Goal: Task Accomplishment & Management: Manage account settings

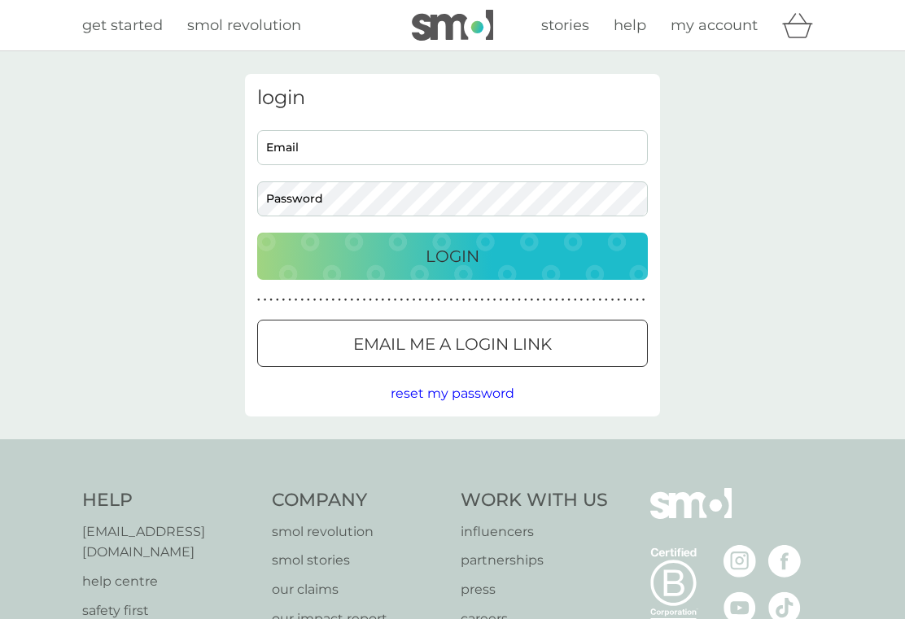
click at [506, 149] on input "Email" at bounding box center [452, 147] width 391 height 35
type input "kennethmacleod1@icloud.com"
click at [474, 262] on p "Login" at bounding box center [453, 256] width 54 height 26
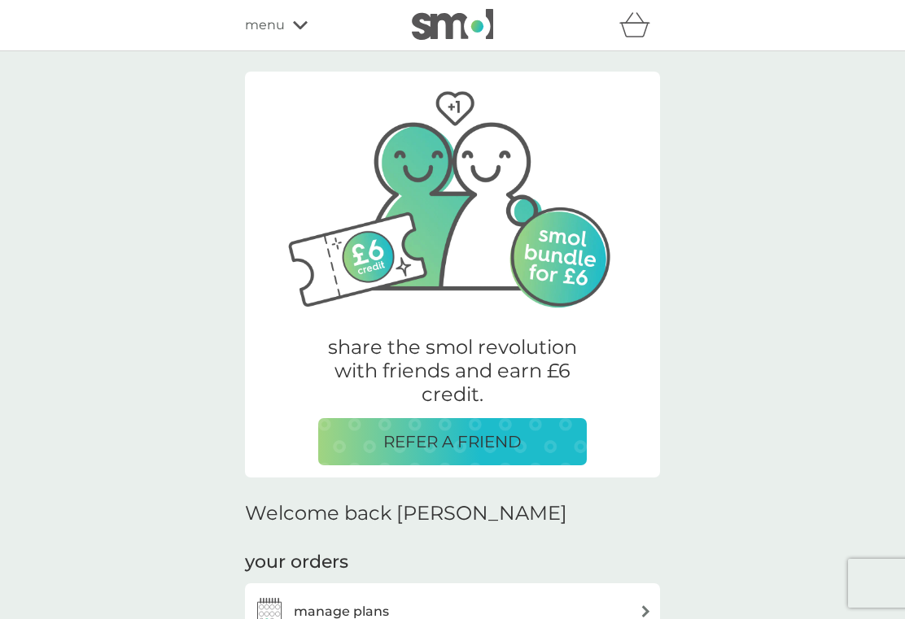
click at [490, 596] on div "manage plans" at bounding box center [452, 612] width 399 height 33
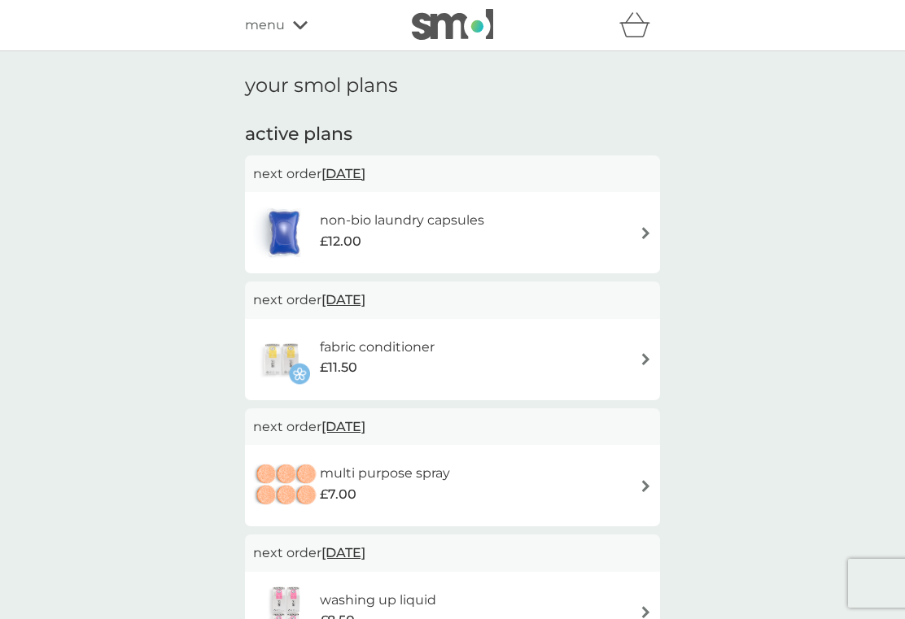
click at [593, 365] on div "fabric conditioner £11.50" at bounding box center [452, 359] width 399 height 57
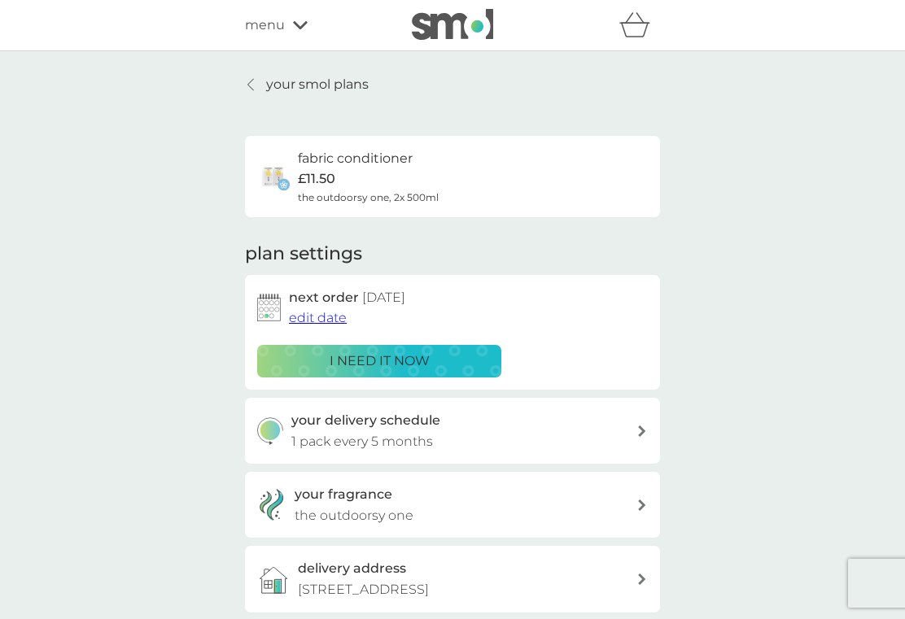
click at [339, 322] on span "edit date" at bounding box center [318, 317] width 58 height 15
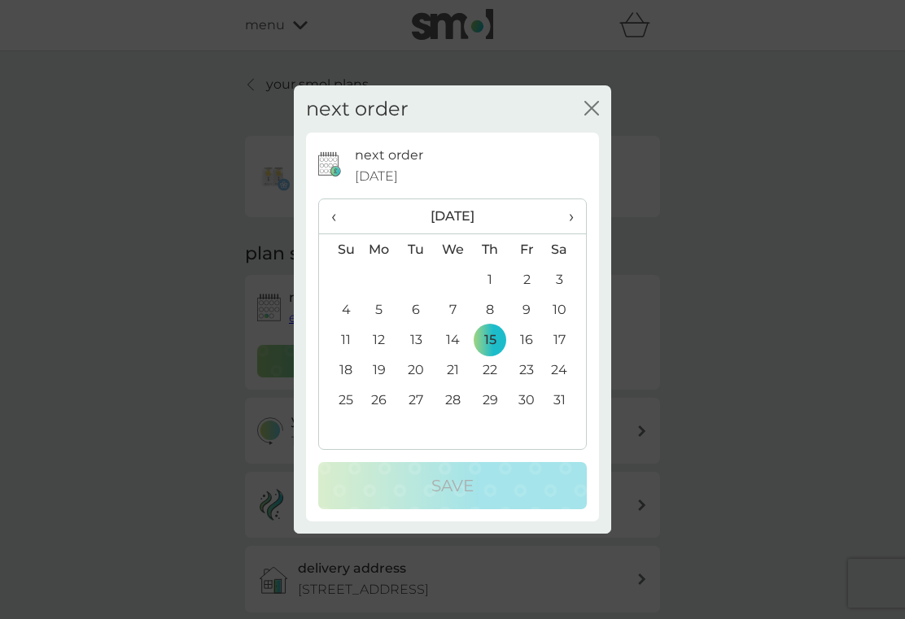
click at [327, 221] on th "‹" at bounding box center [340, 216] width 42 height 35
click at [336, 213] on span "‹" at bounding box center [339, 216] width 17 height 34
click at [337, 219] on span "‹" at bounding box center [339, 216] width 17 height 34
click at [449, 335] on td "15" at bounding box center [453, 340] width 37 height 30
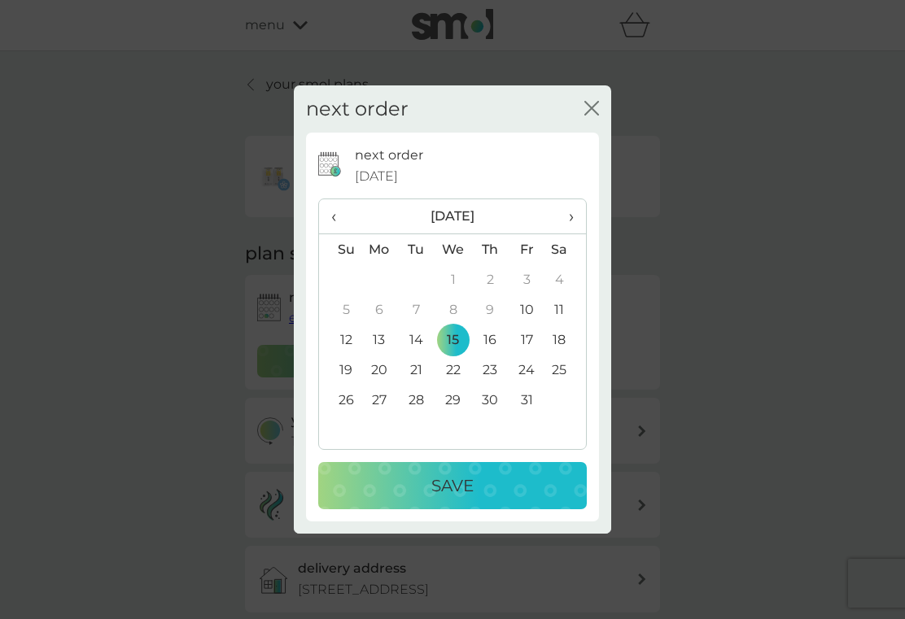
click at [479, 497] on div "Save" at bounding box center [453, 486] width 236 height 26
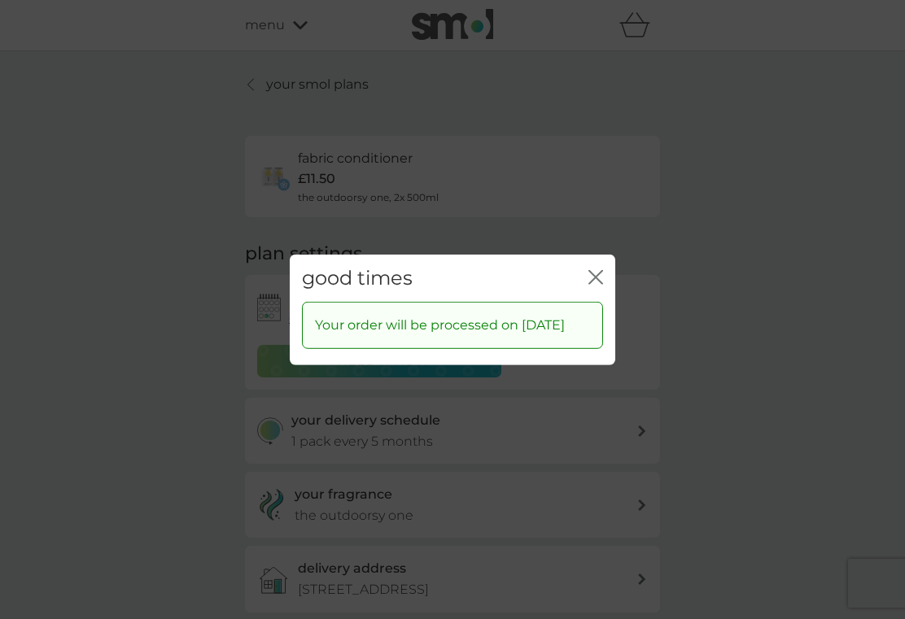
click at [602, 272] on icon "close" at bounding box center [595, 276] width 15 height 15
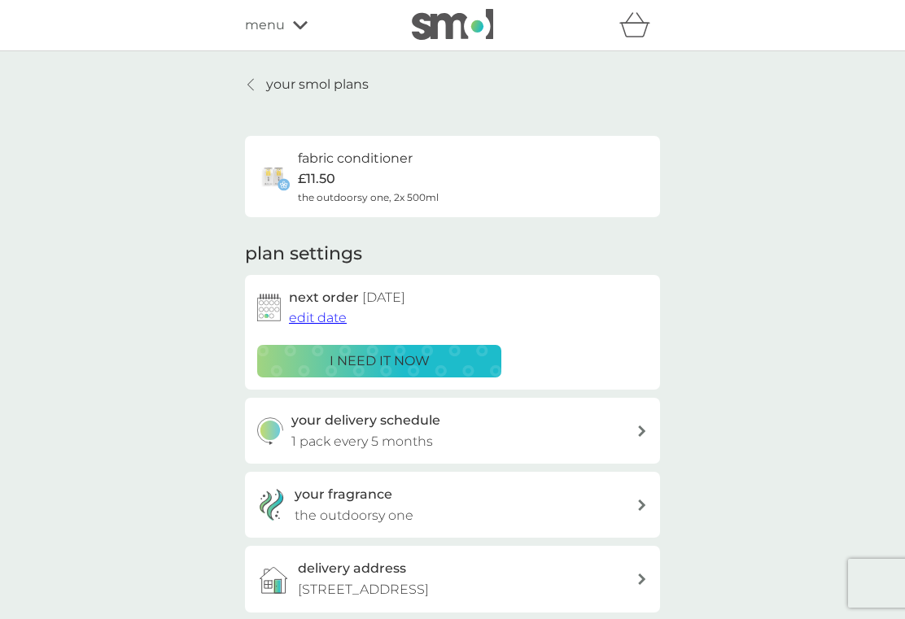
click at [351, 94] on p "your smol plans" at bounding box center [317, 84] width 103 height 21
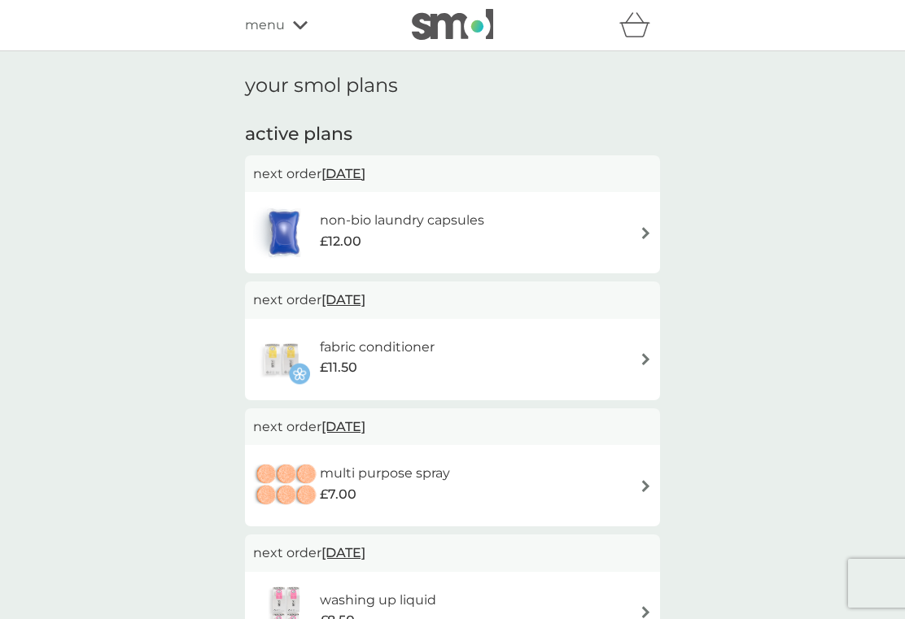
click at [299, 31] on div "menu" at bounding box center [314, 25] width 138 height 21
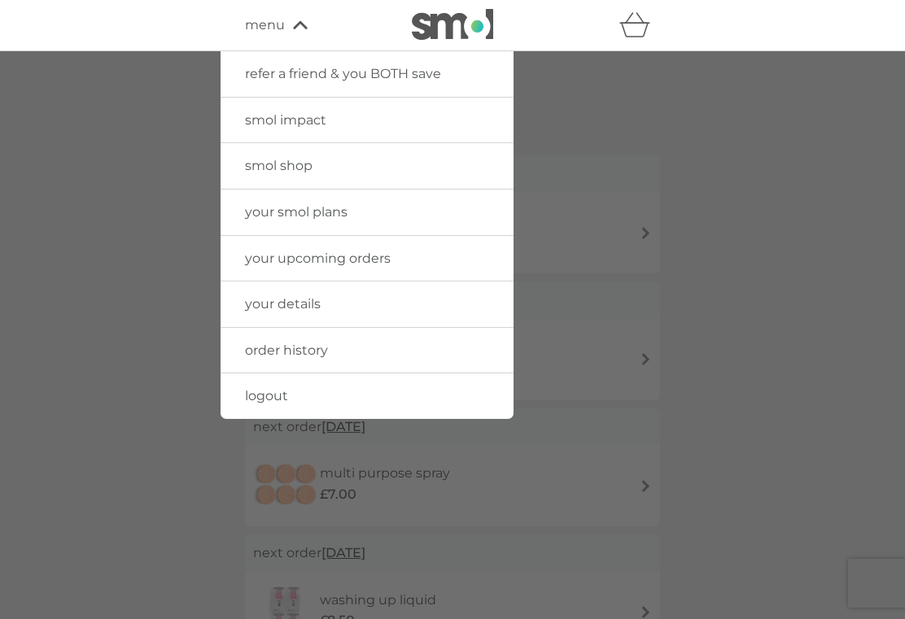
click at [286, 395] on span "logout" at bounding box center [266, 395] width 43 height 15
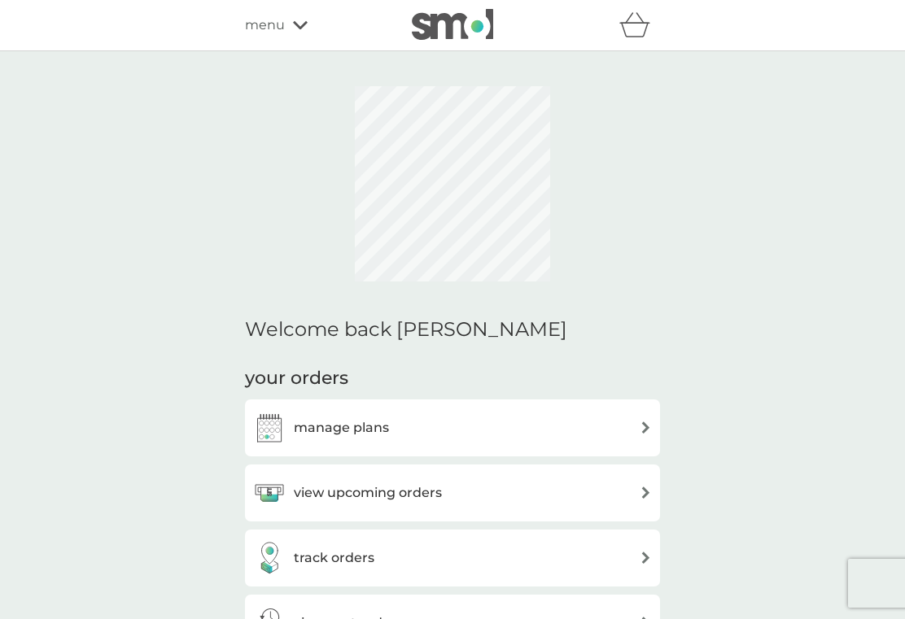
click at [501, 440] on div "manage plans" at bounding box center [452, 428] width 399 height 33
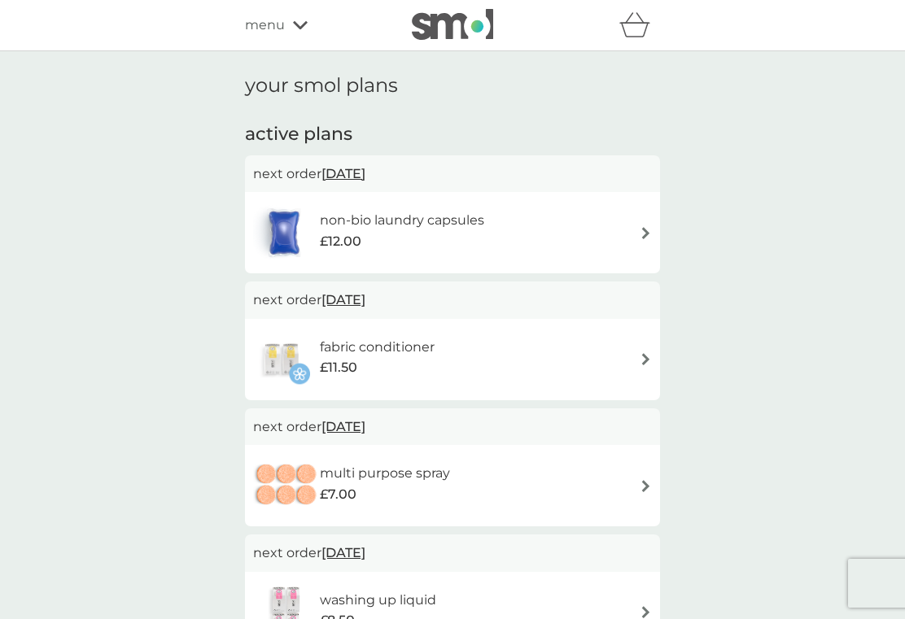
click at [298, 28] on icon at bounding box center [300, 25] width 15 height 8
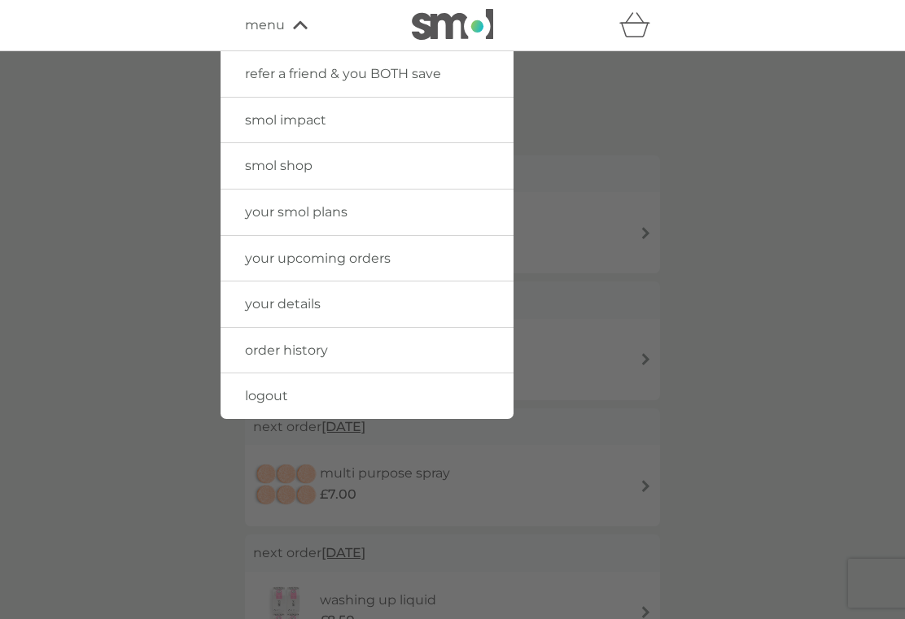
click at [290, 396] on link "logout" at bounding box center [367, 397] width 293 height 46
